Goal: Information Seeking & Learning: Learn about a topic

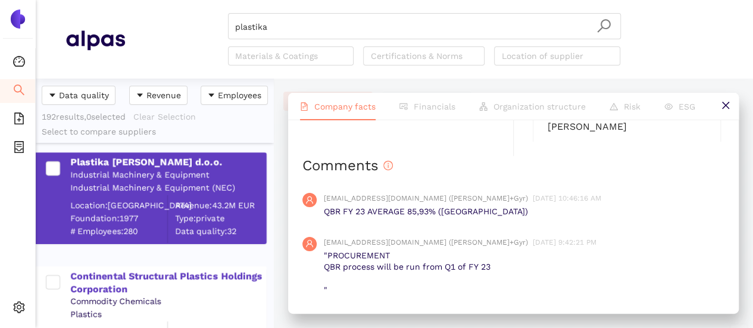
scroll to position [1429, 0]
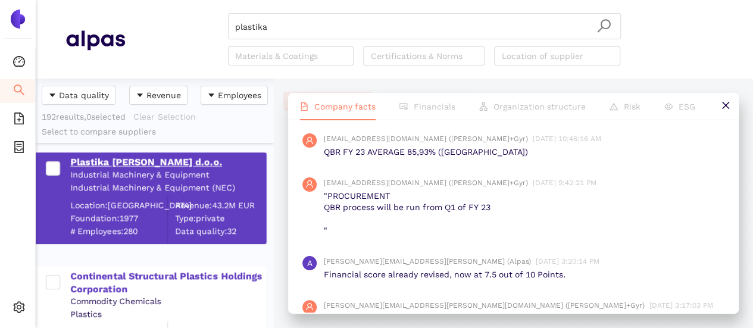
click at [141, 158] on div "Plastika Skaza d.o.o." at bounding box center [167, 162] width 195 height 13
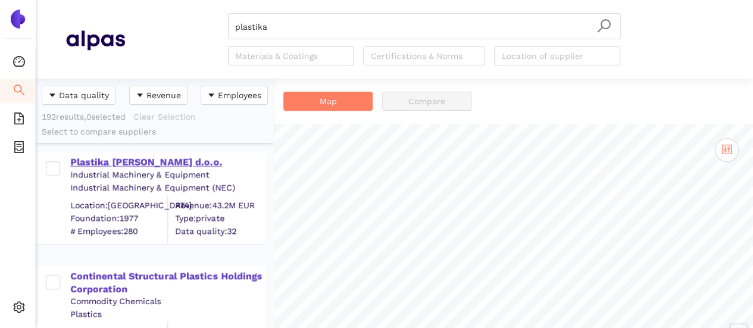
click at [115, 165] on div "Plastika Skaza d.o.o." at bounding box center [167, 162] width 195 height 13
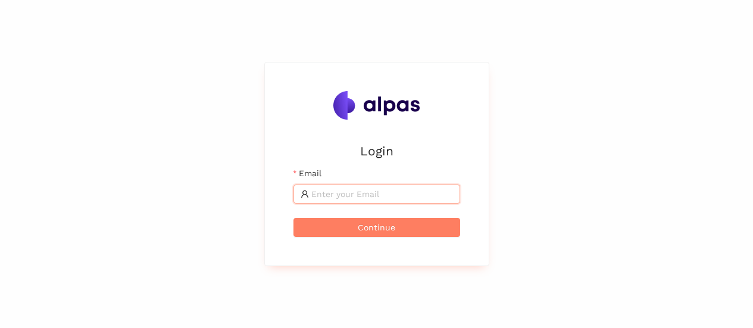
click at [344, 196] on input "Email" at bounding box center [382, 194] width 142 height 13
type input "[EMAIL_ADDRESS][DOMAIN_NAME]"
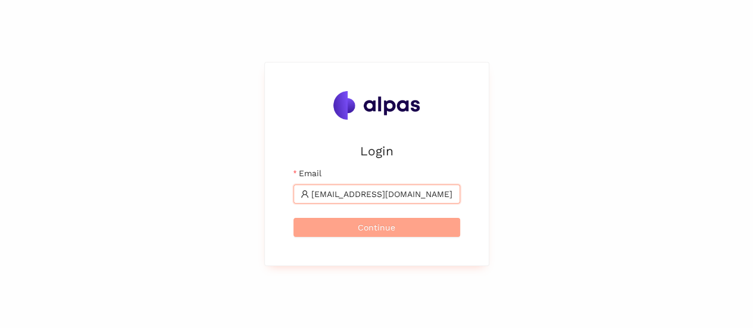
click at [361, 228] on span "Continue" at bounding box center [377, 227] width 38 height 13
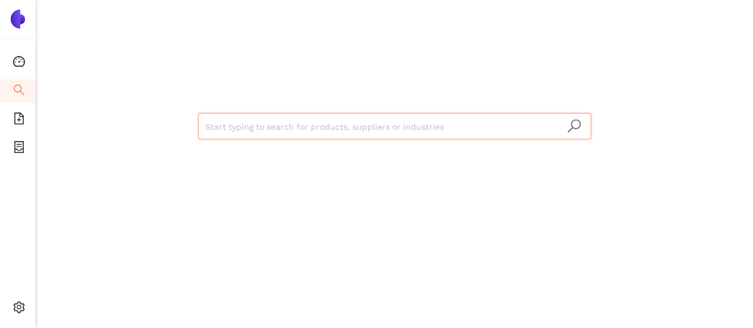
click at [462, 132] on input "search" at bounding box center [394, 127] width 379 height 26
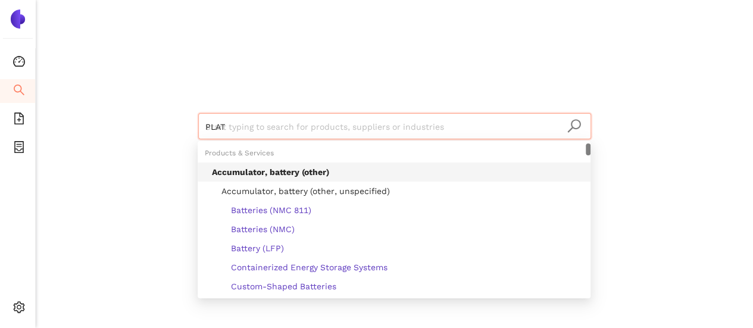
type input "PLATI"
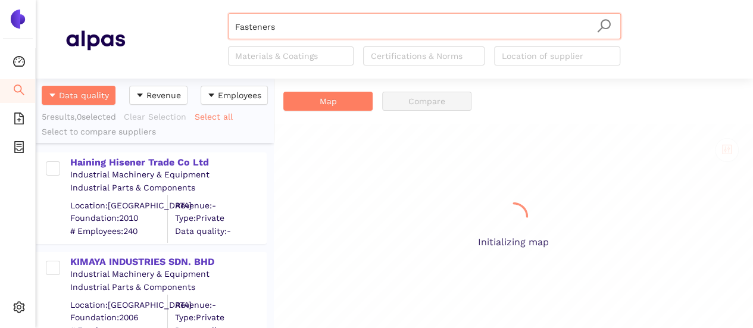
scroll to position [241, 229]
drag, startPoint x: 168, startPoint y: 39, endPoint x: 143, endPoint y: 40, distance: 25.0
click at [142, 40] on div "Fasteners Materials & Coatings Certifications & Norms Location of supplier" at bounding box center [424, 39] width 599 height 52
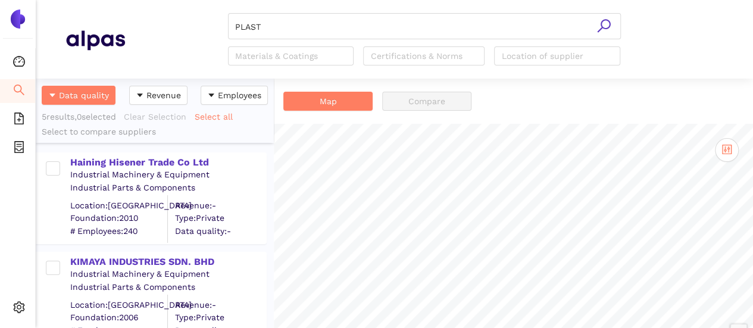
click at [605, 23] on icon "search" at bounding box center [604, 25] width 15 height 15
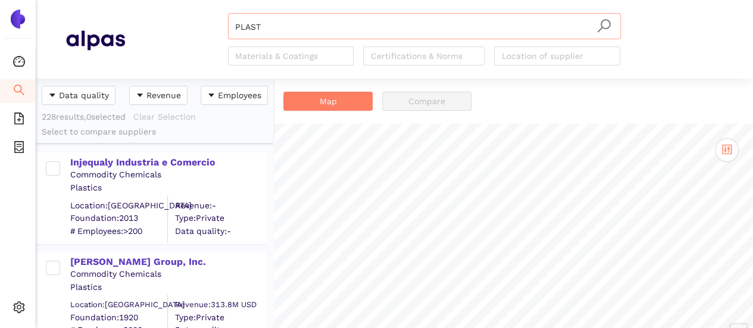
click at [280, 32] on input "PLAST" at bounding box center [424, 27] width 379 height 26
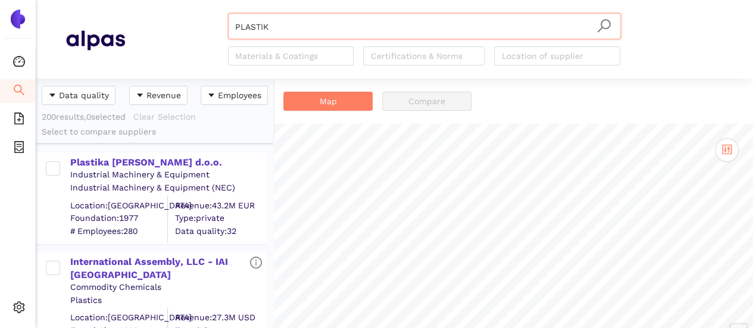
type input "PLASTIK"
